Goal: Obtain resource: Obtain resource

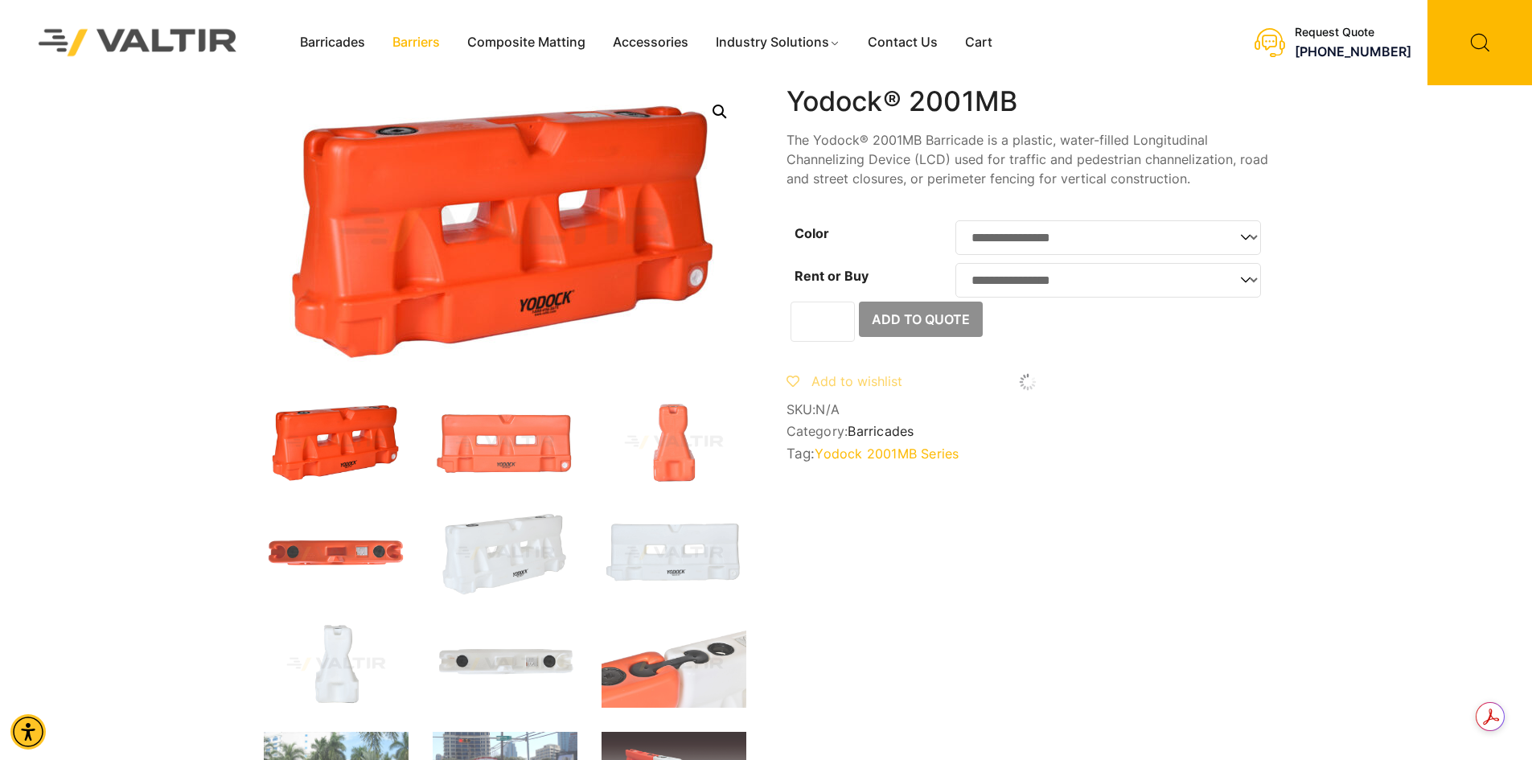
click at [412, 43] on link "Barriers" at bounding box center [416, 43] width 75 height 24
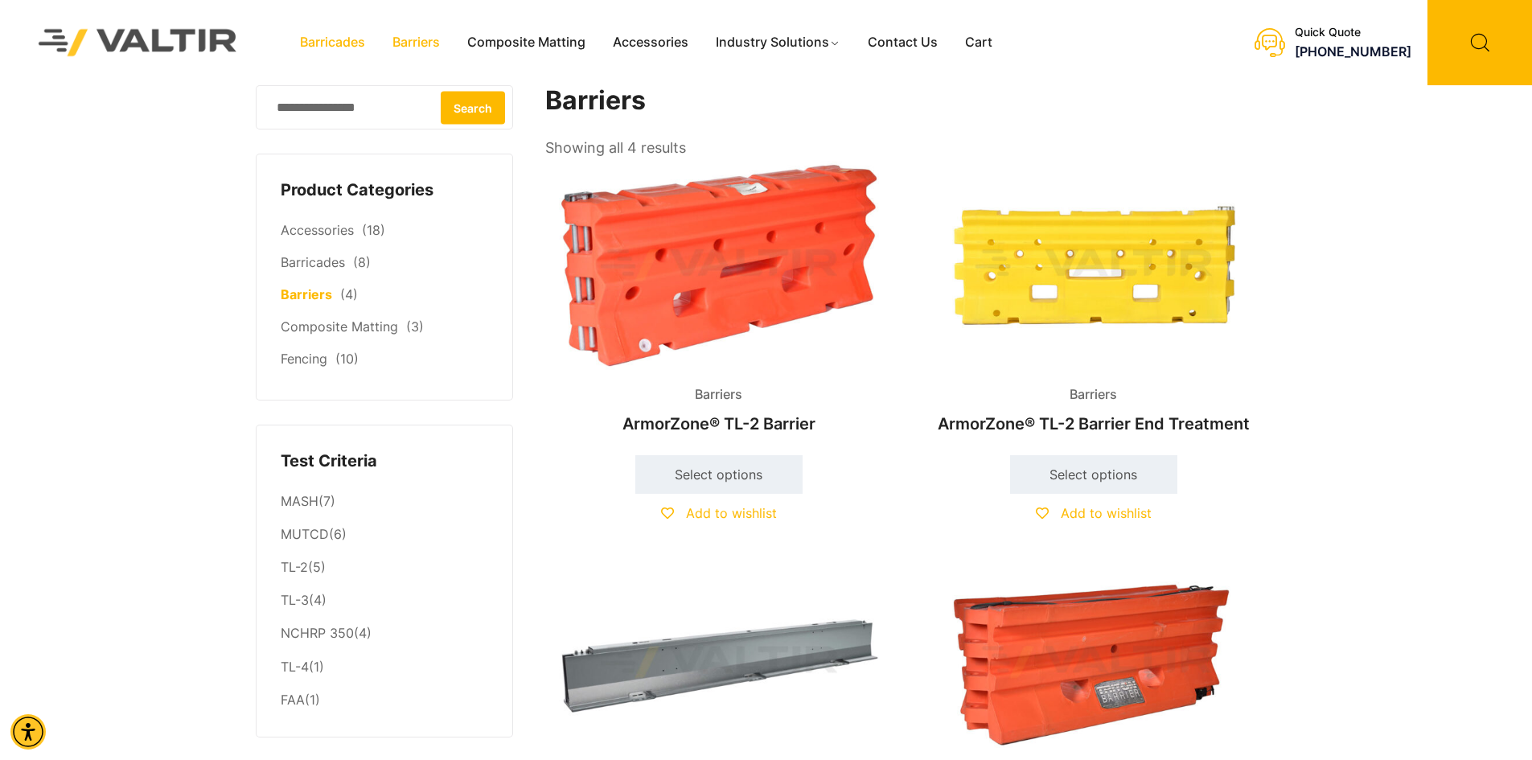
click at [326, 41] on link "Barricades" at bounding box center [332, 43] width 92 height 24
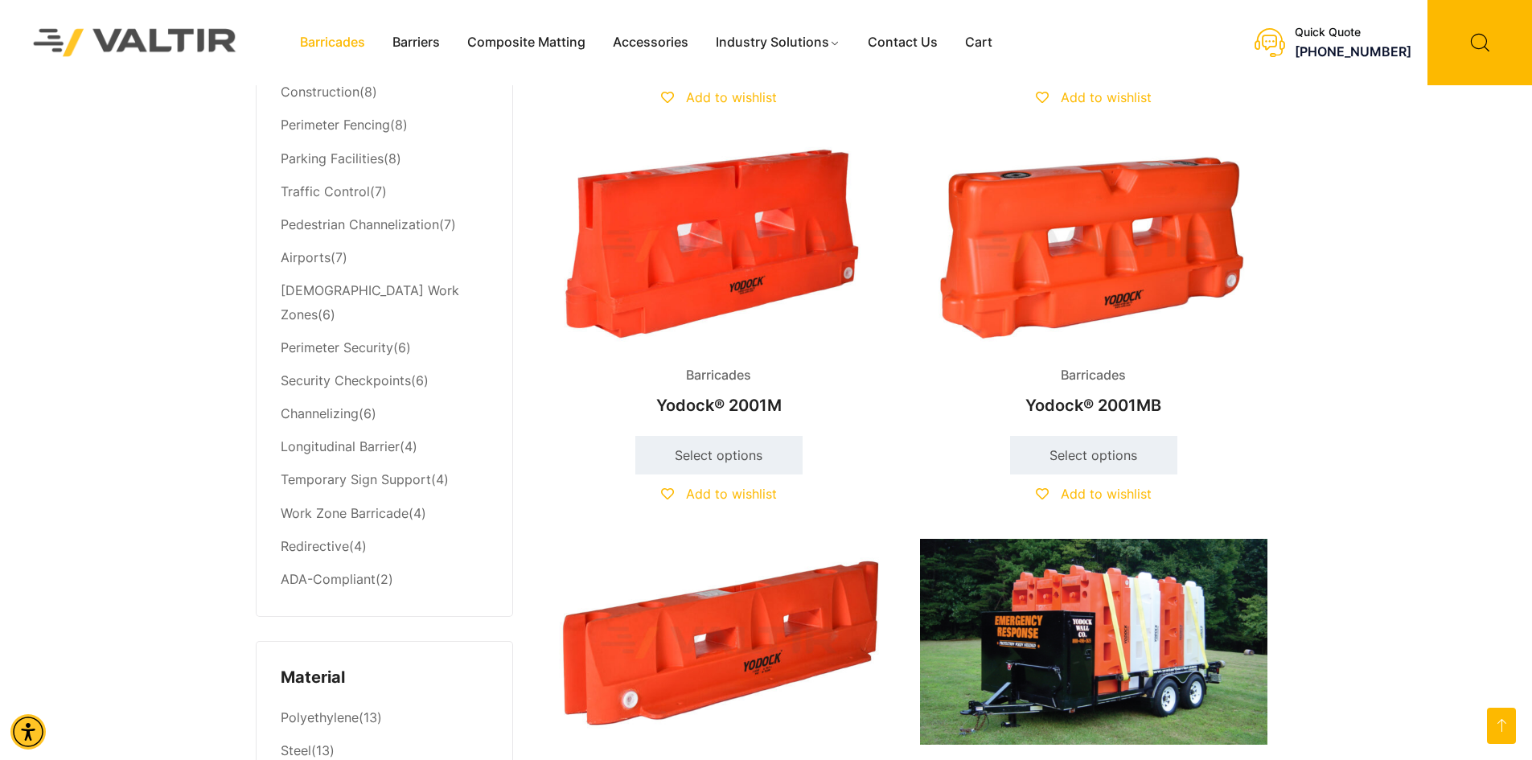
scroll to position [884, 0]
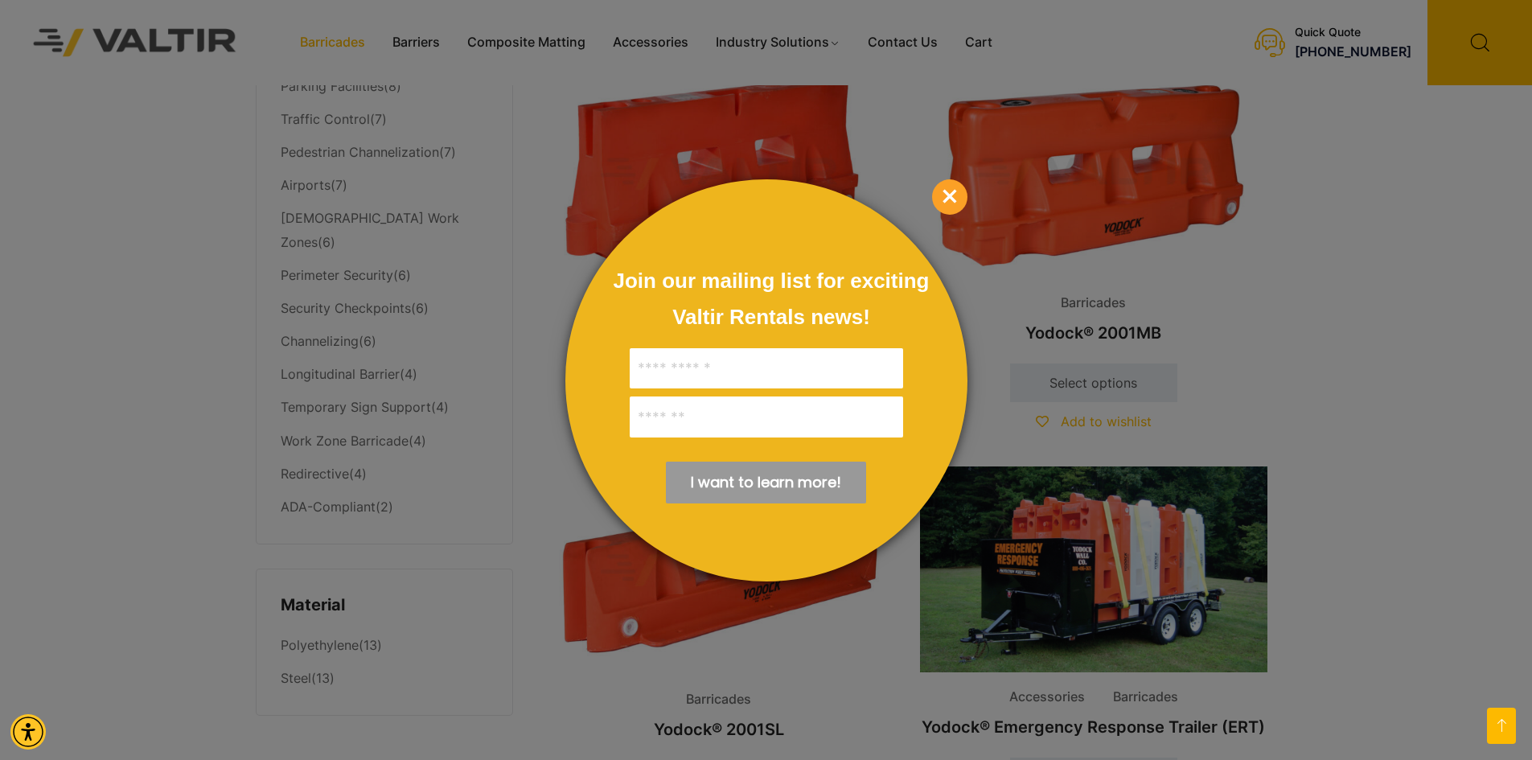
click at [944, 193] on span "×" at bounding box center [949, 196] width 35 height 35
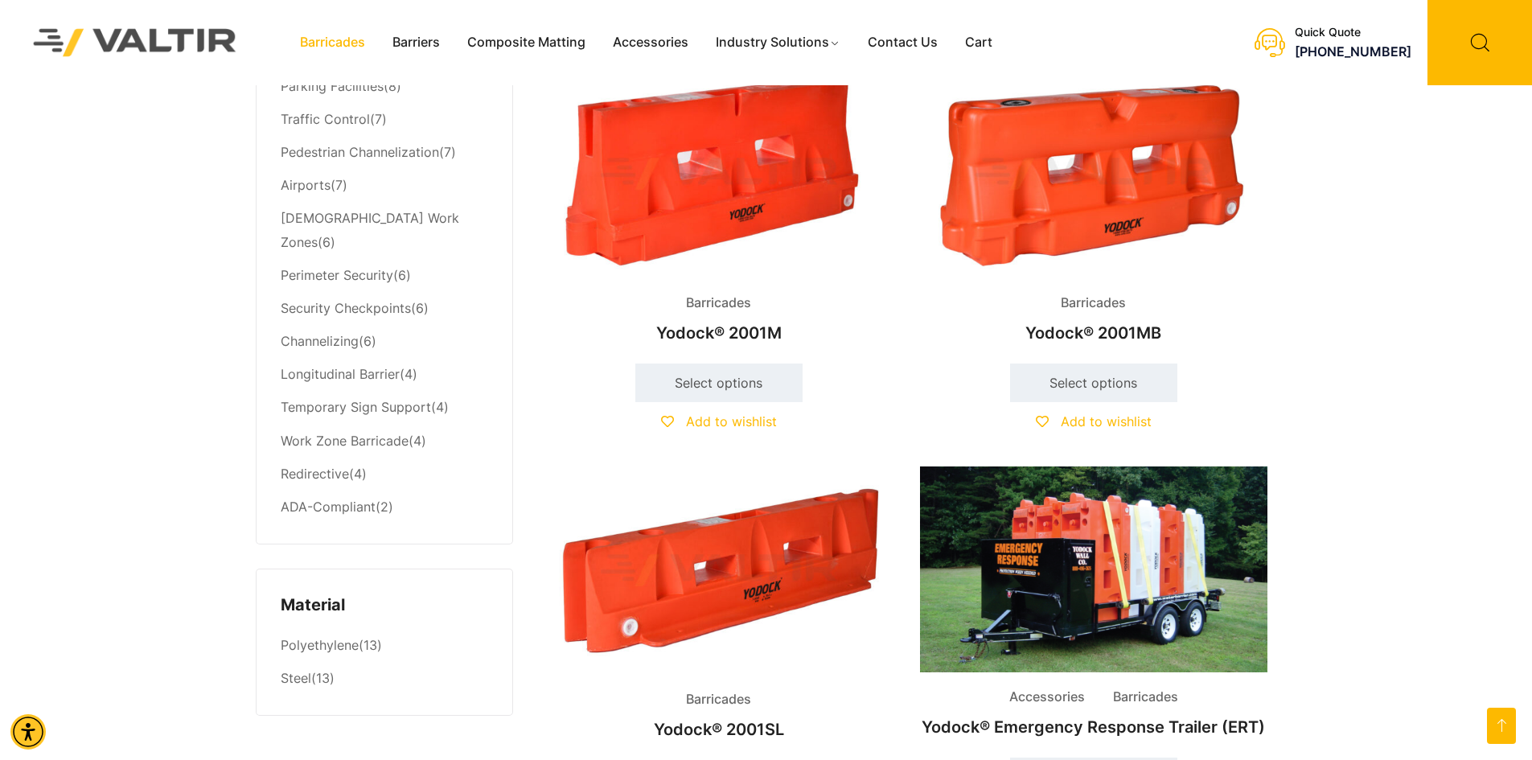
click at [1056, 194] on img at bounding box center [1093, 174] width 347 height 208
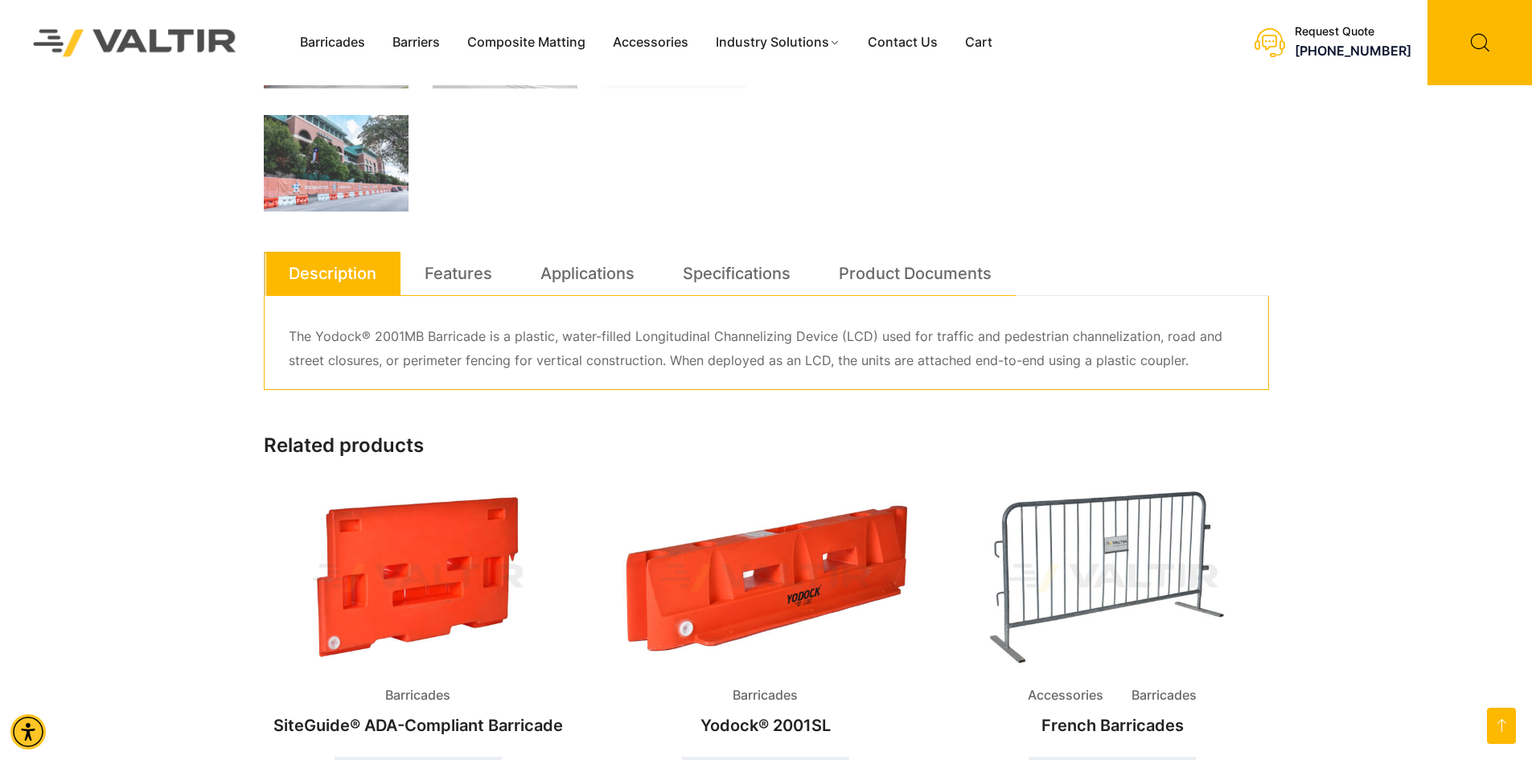
scroll to position [804, 0]
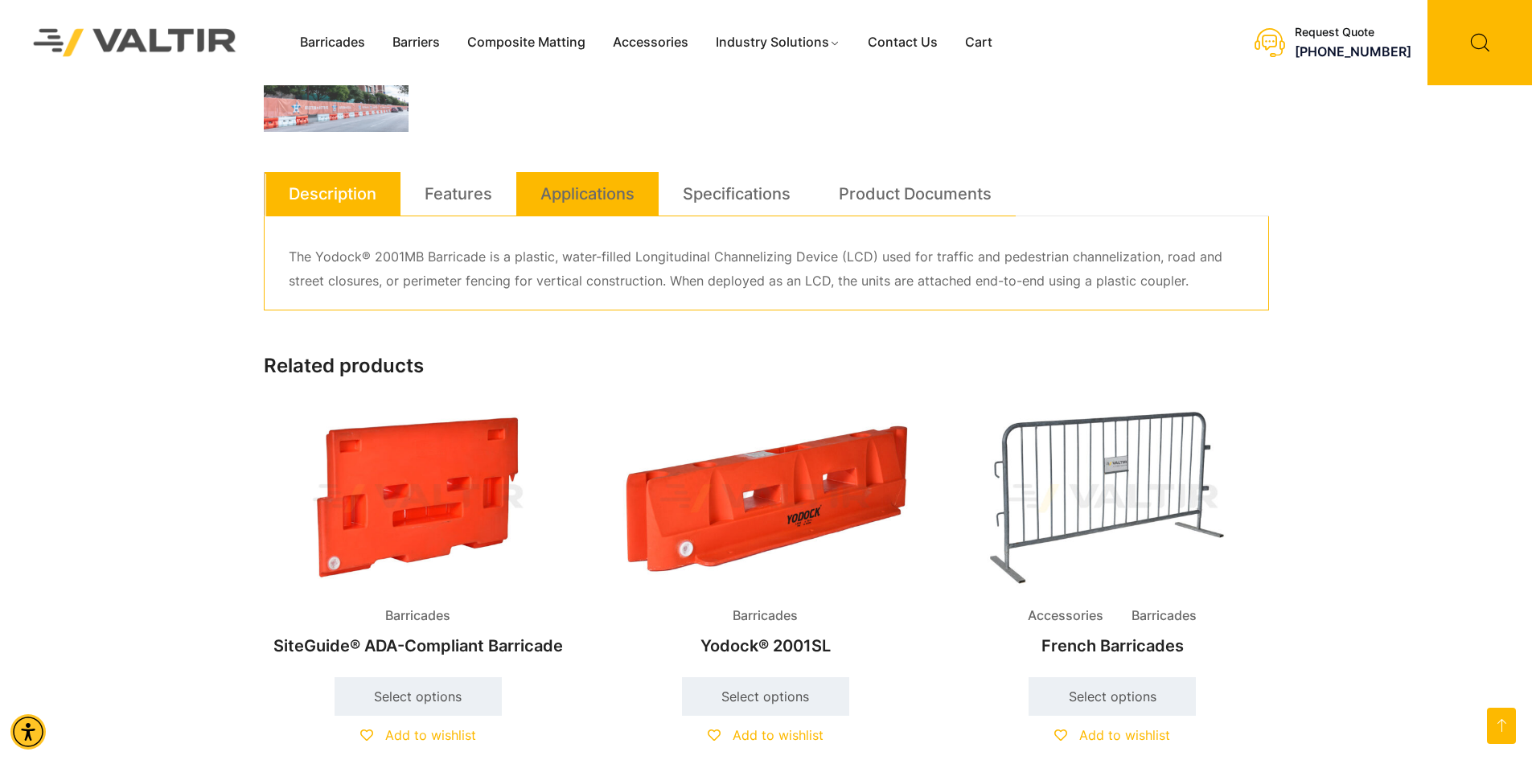
click at [584, 192] on link "Applications" at bounding box center [587, 193] width 94 height 43
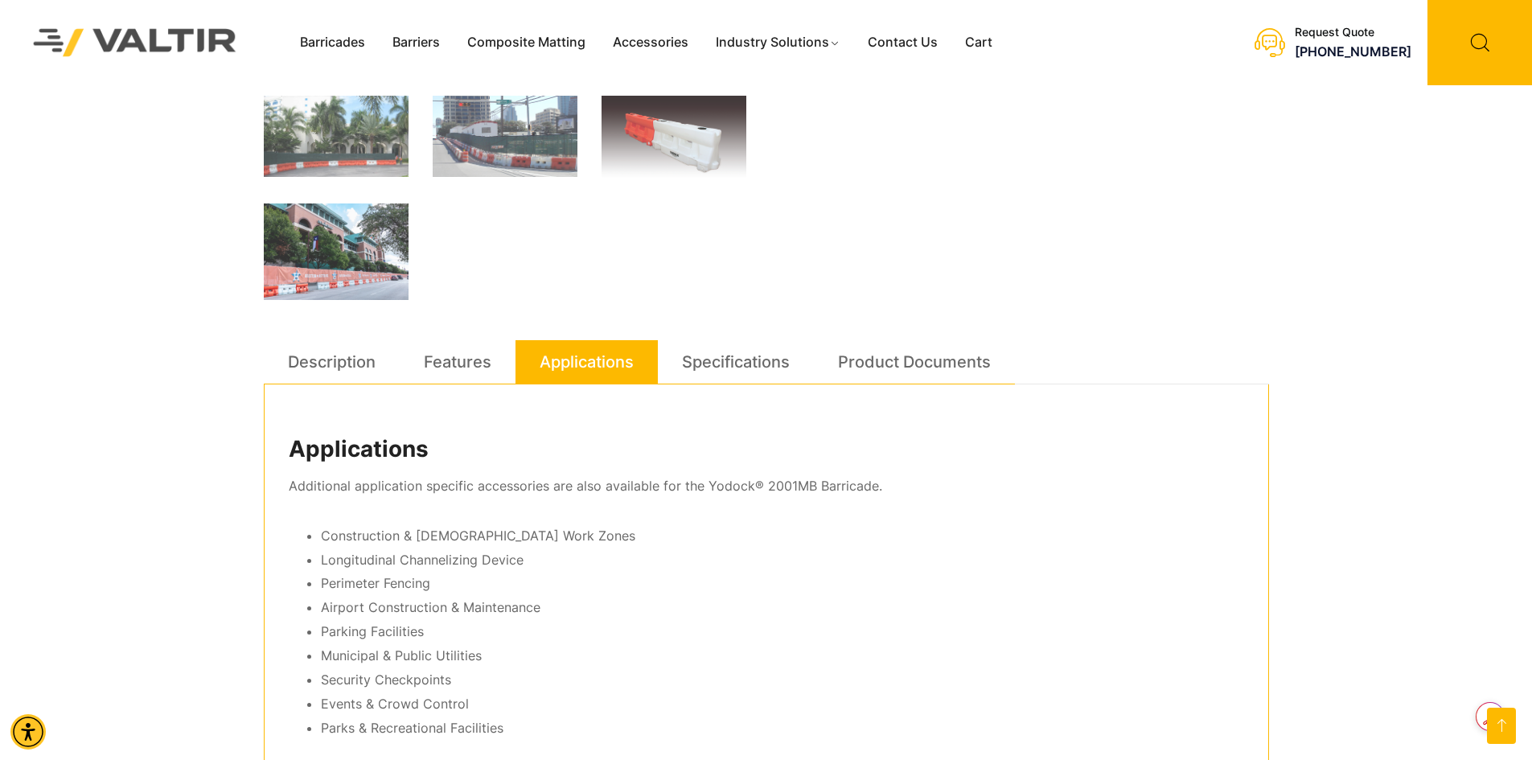
scroll to position [724, 0]
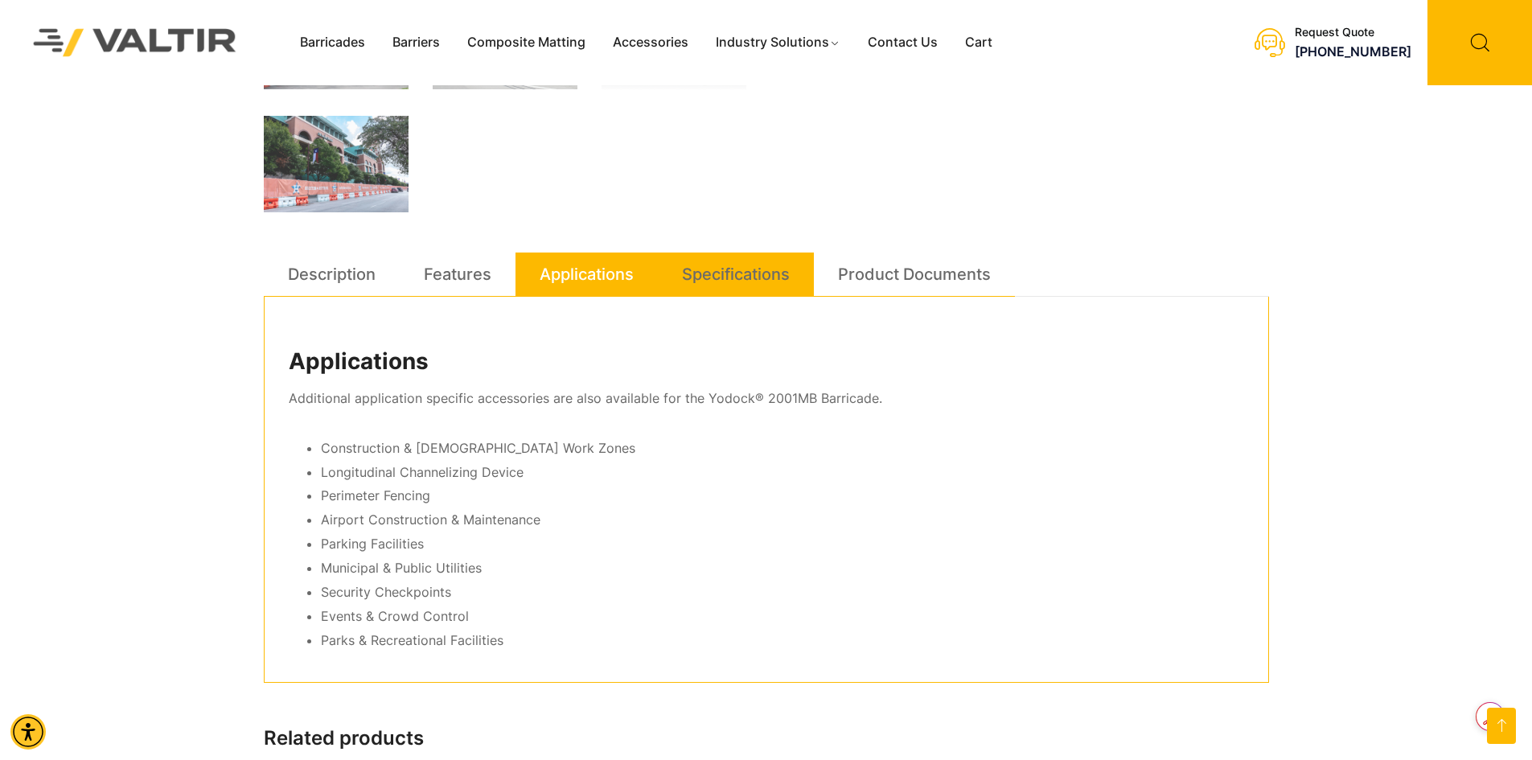
click at [733, 271] on link "Specifications" at bounding box center [736, 273] width 108 height 43
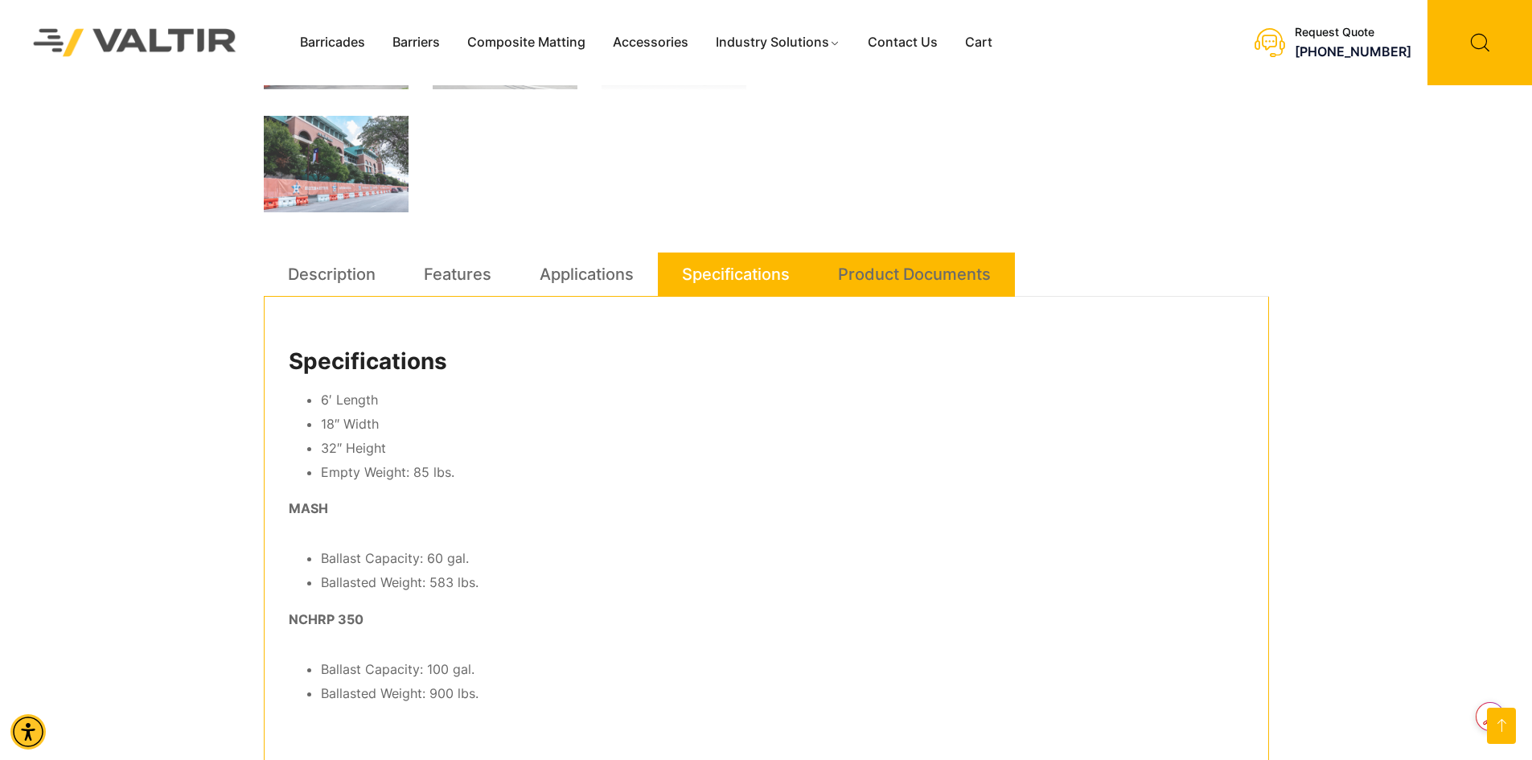
click at [876, 272] on link "Product Documents" at bounding box center [914, 273] width 153 height 43
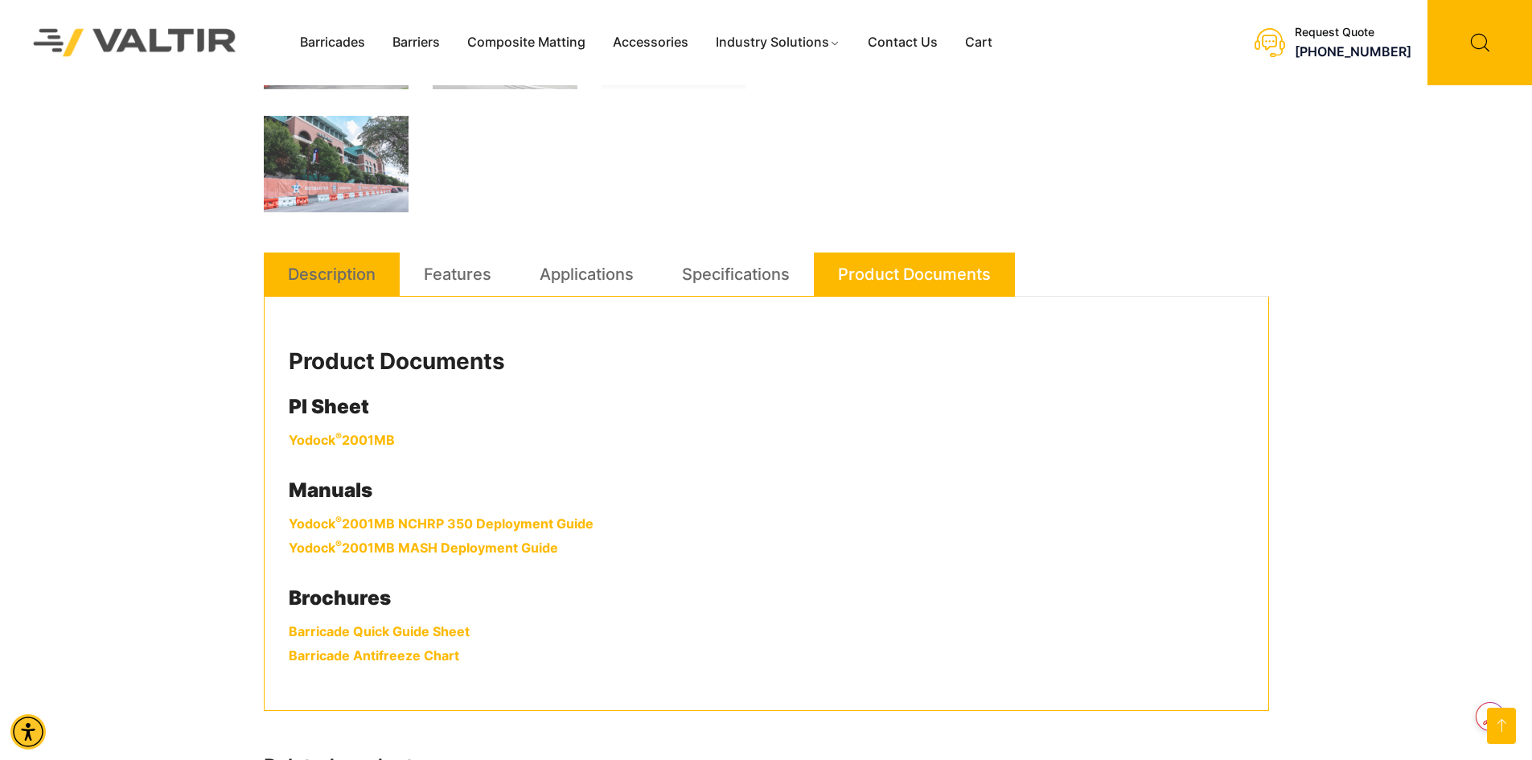
click at [338, 272] on link "Description" at bounding box center [332, 273] width 88 height 43
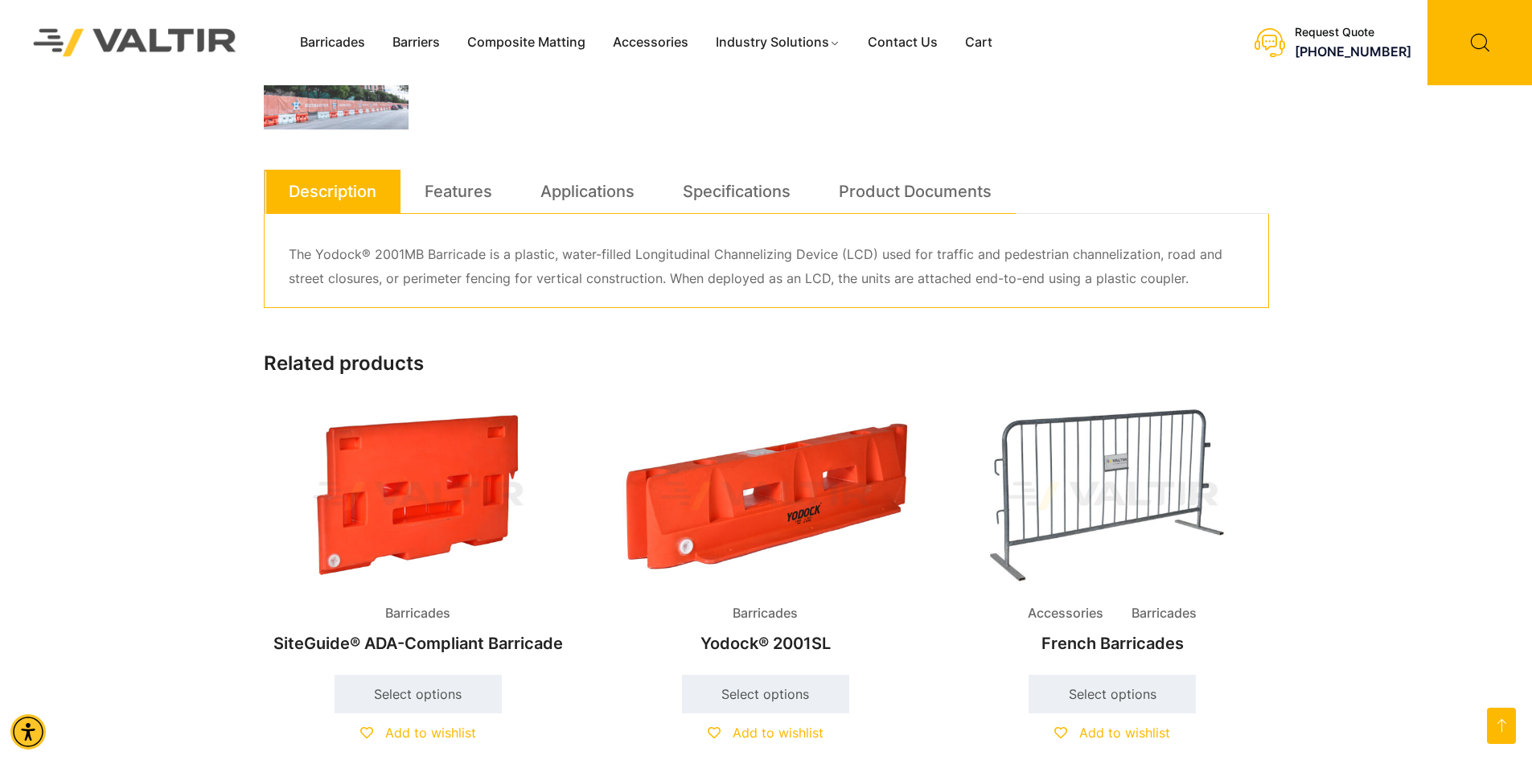
scroll to position [884, 0]
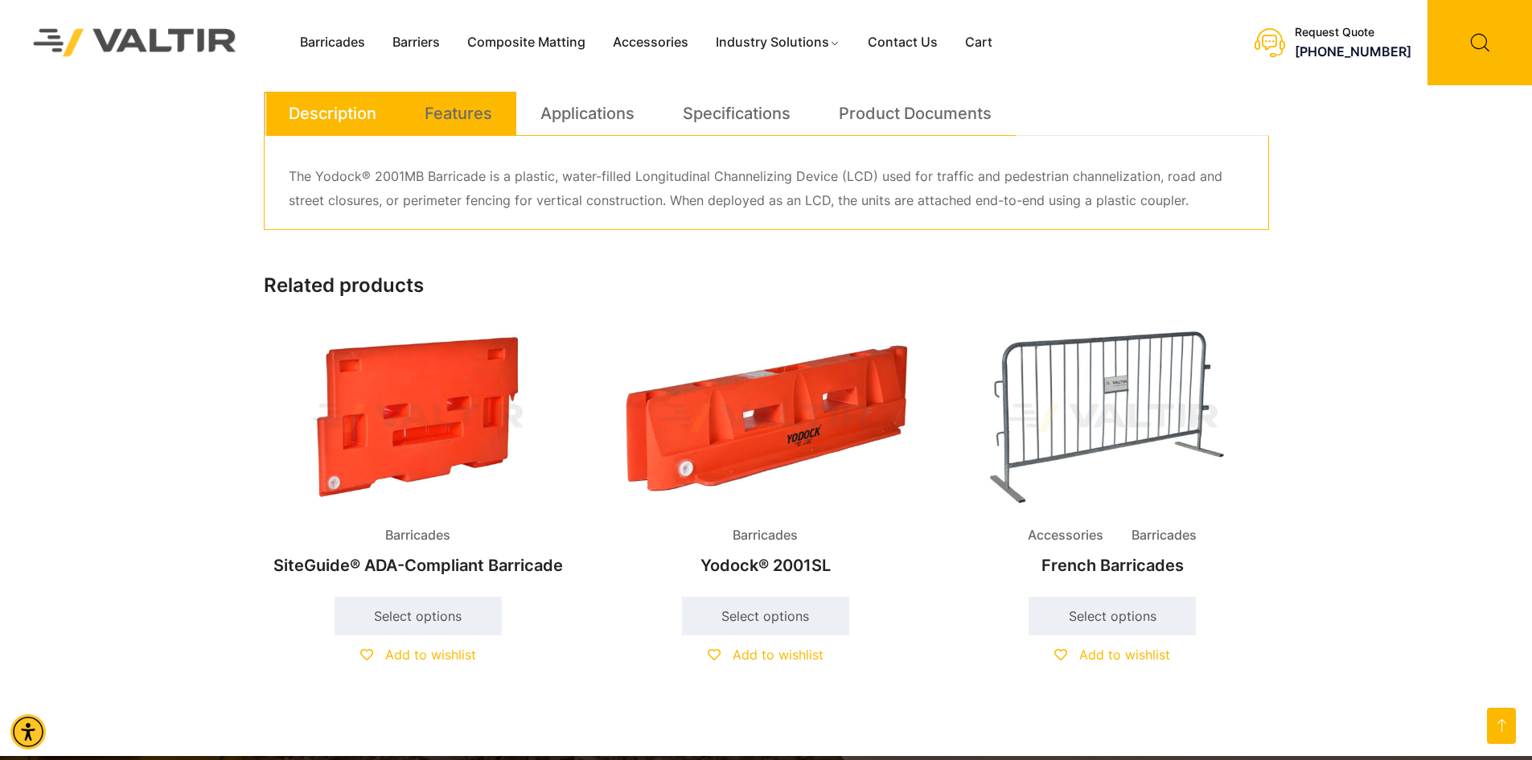
click at [461, 113] on link "Features" at bounding box center [458, 113] width 68 height 43
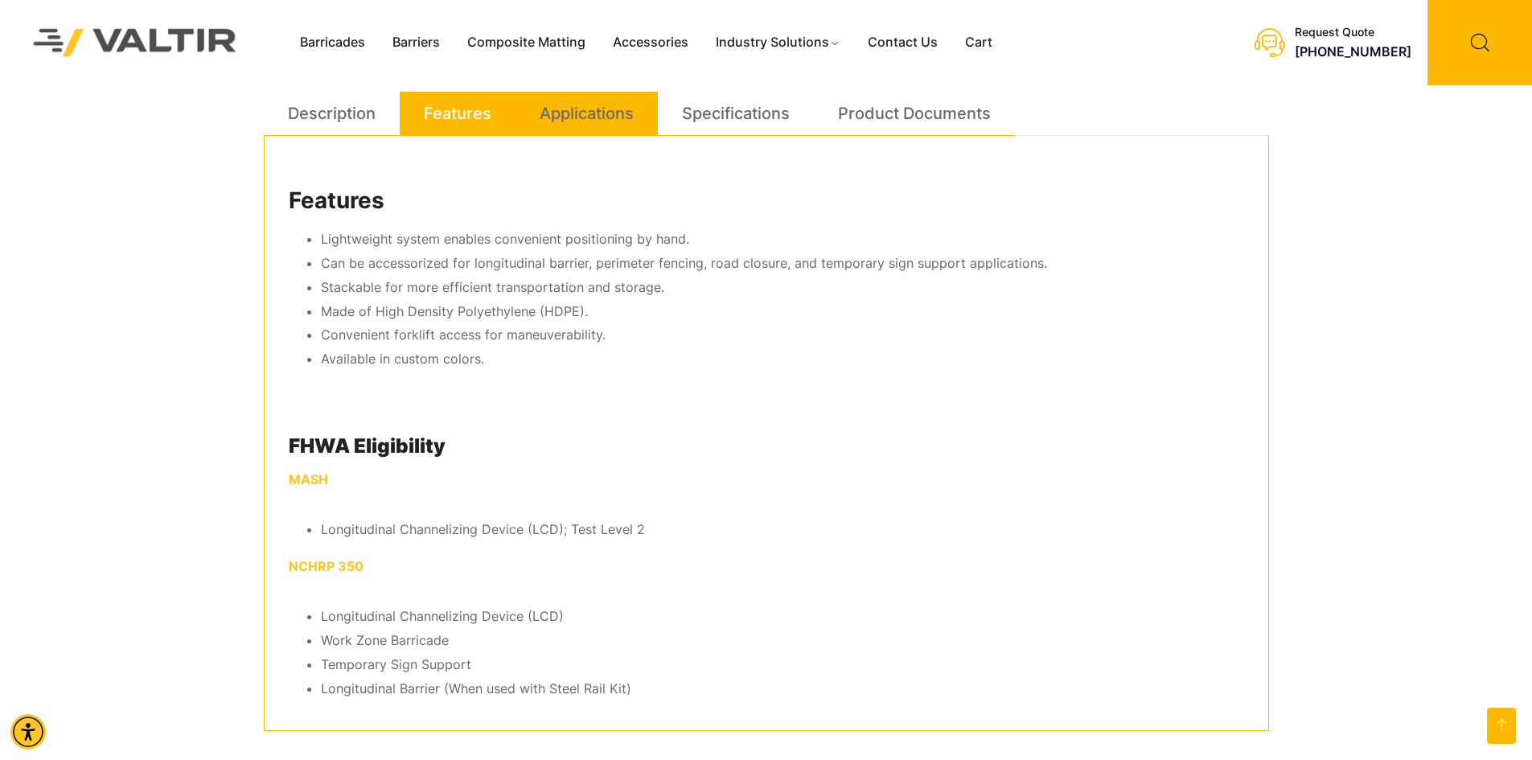
click at [570, 118] on link "Applications" at bounding box center [586, 113] width 94 height 43
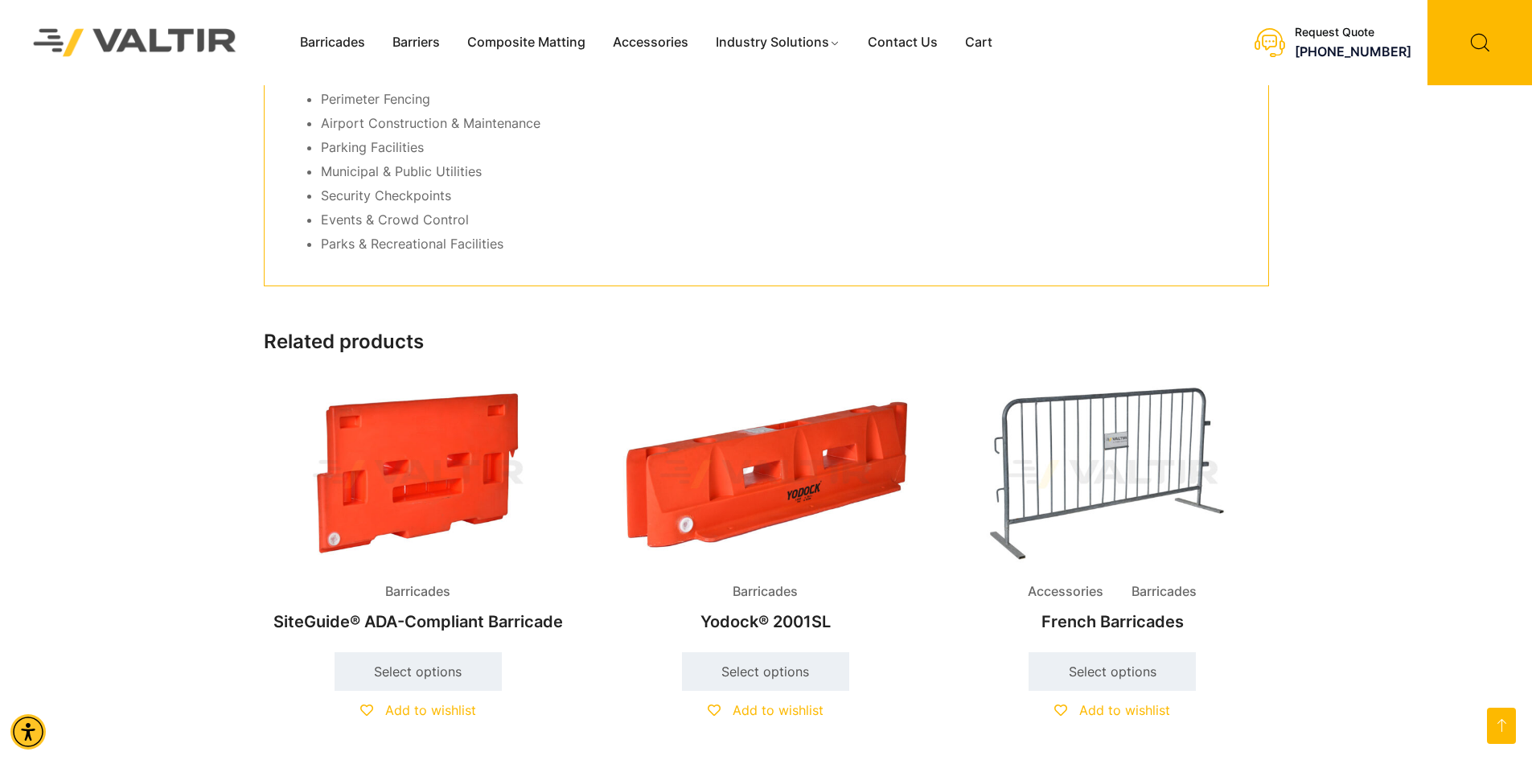
scroll to position [804, 0]
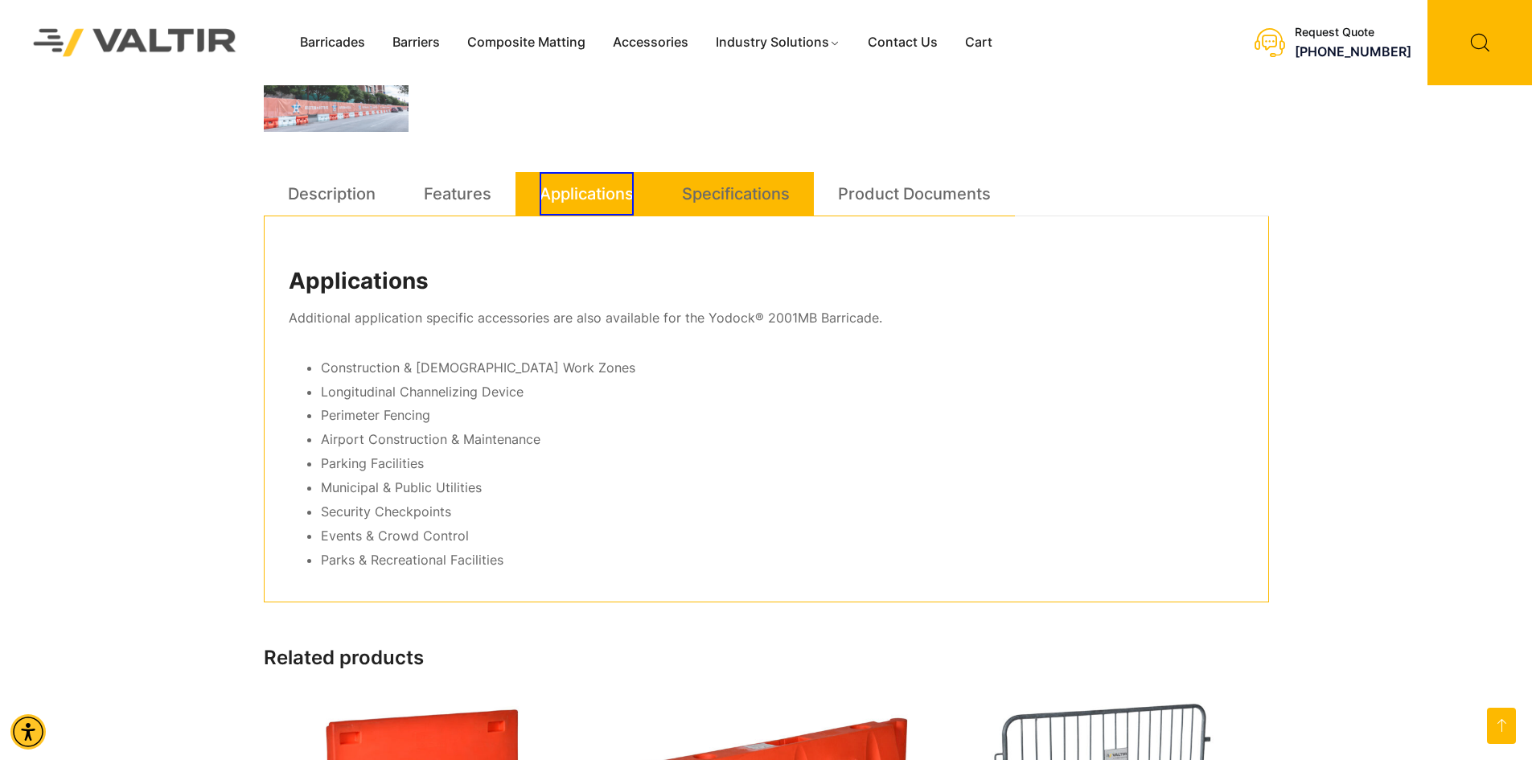
click at [728, 202] on link "Specifications" at bounding box center [736, 193] width 108 height 43
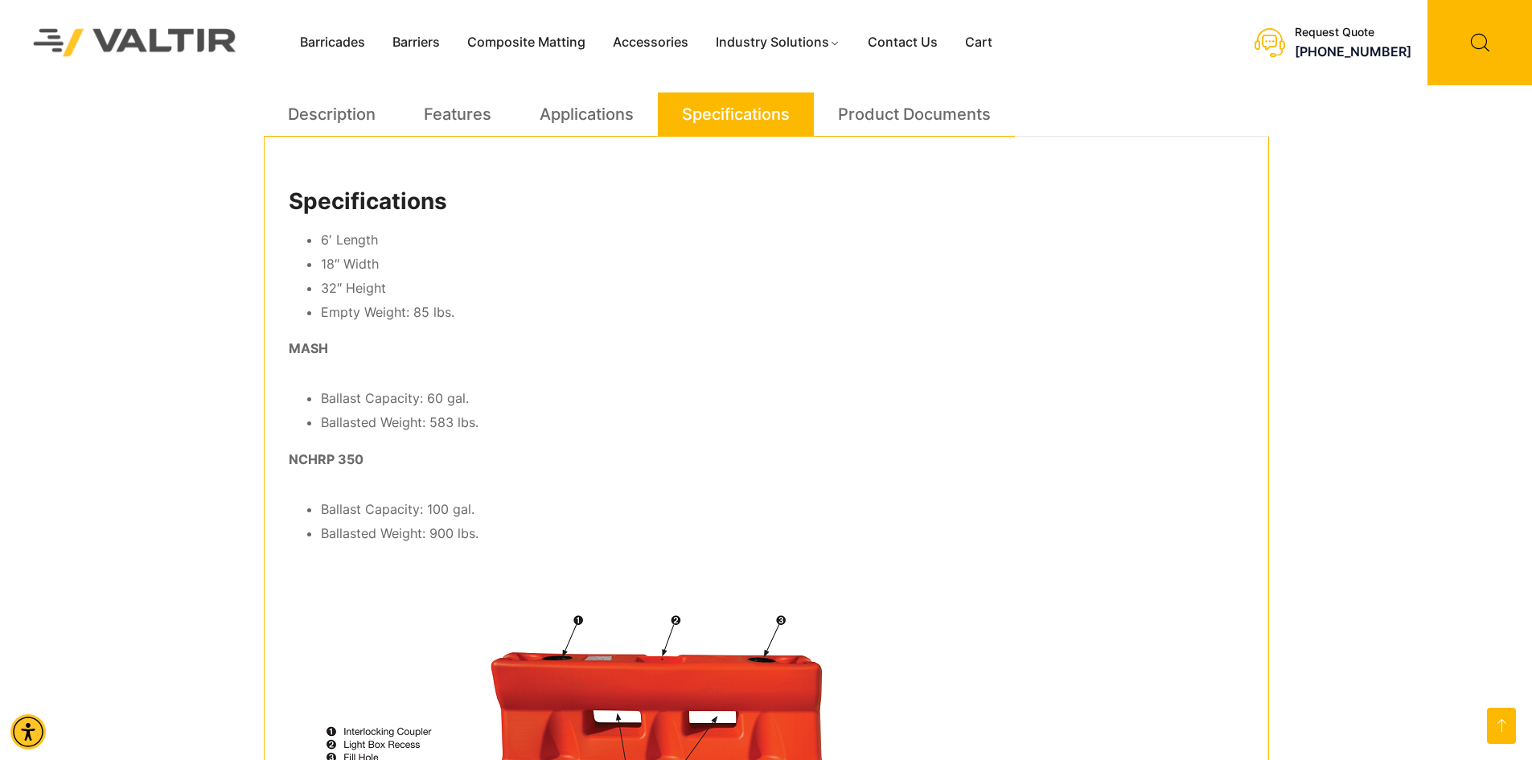
scroll to position [482, 0]
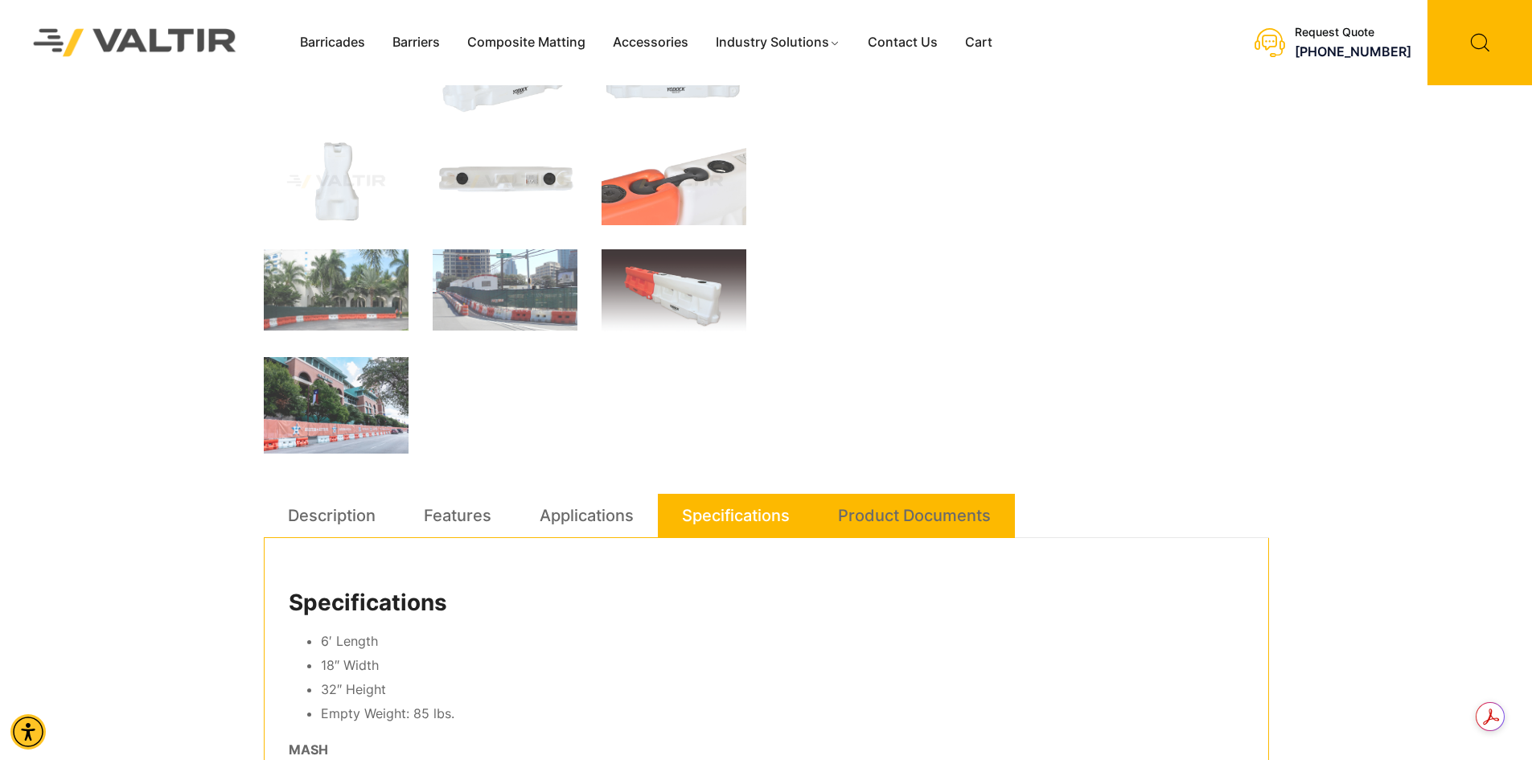
click at [888, 523] on link "Product Documents" at bounding box center [914, 515] width 153 height 43
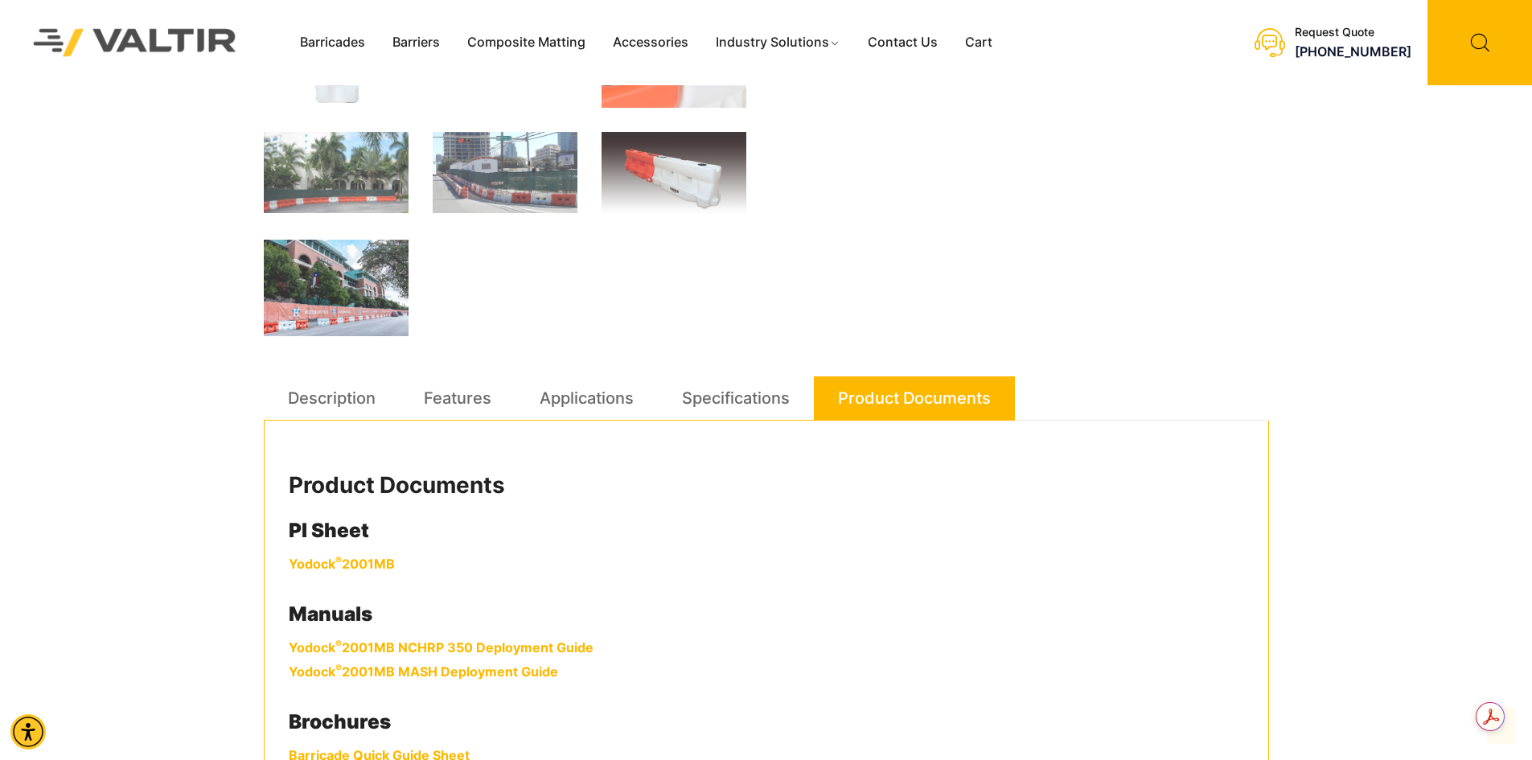
scroll to position [804, 0]
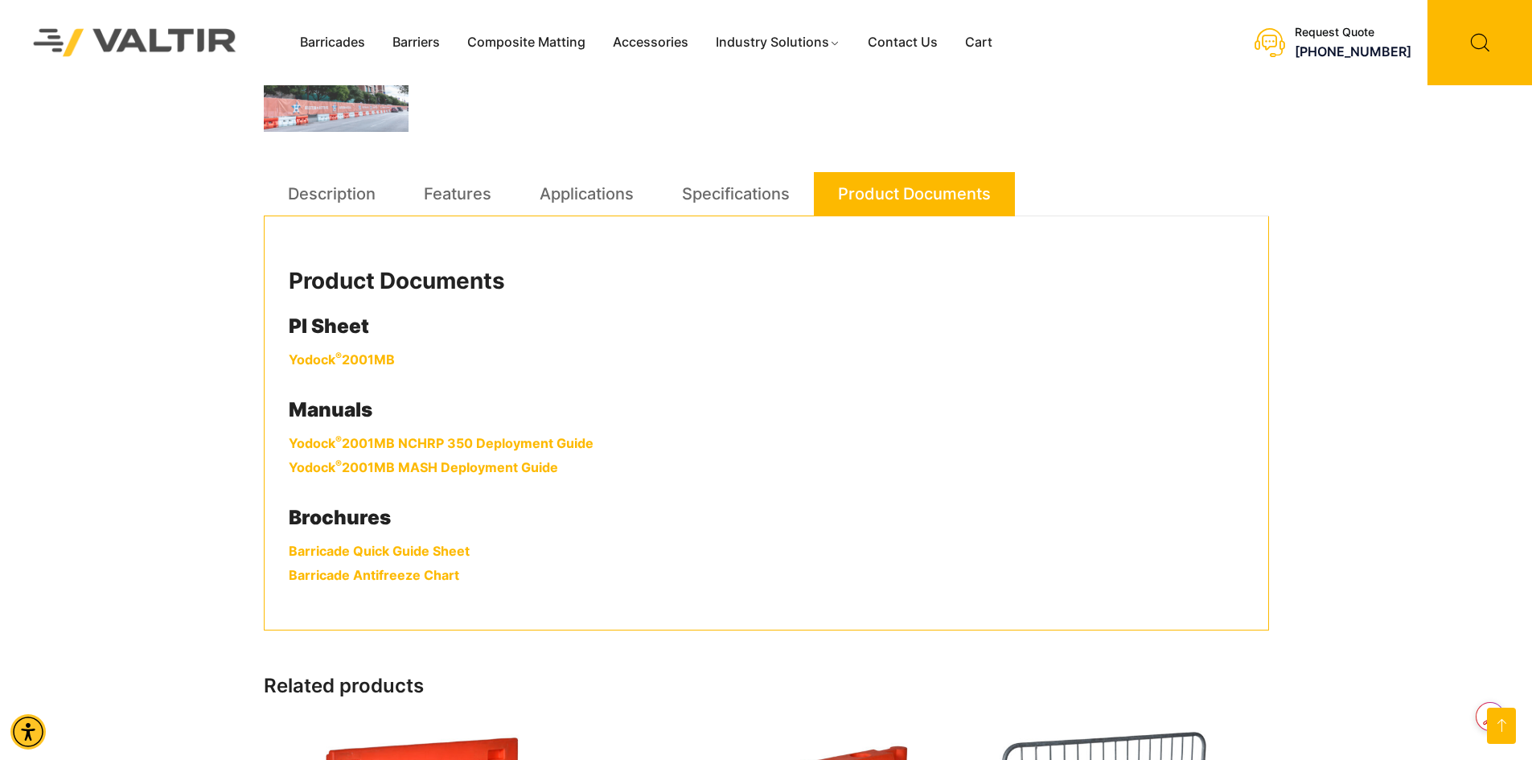
click at [385, 444] on link "Yodock ® 2001MB NCHRP 350 Deployment Guide" at bounding box center [441, 443] width 305 height 16
